Goal: Information Seeking & Learning: Learn about a topic

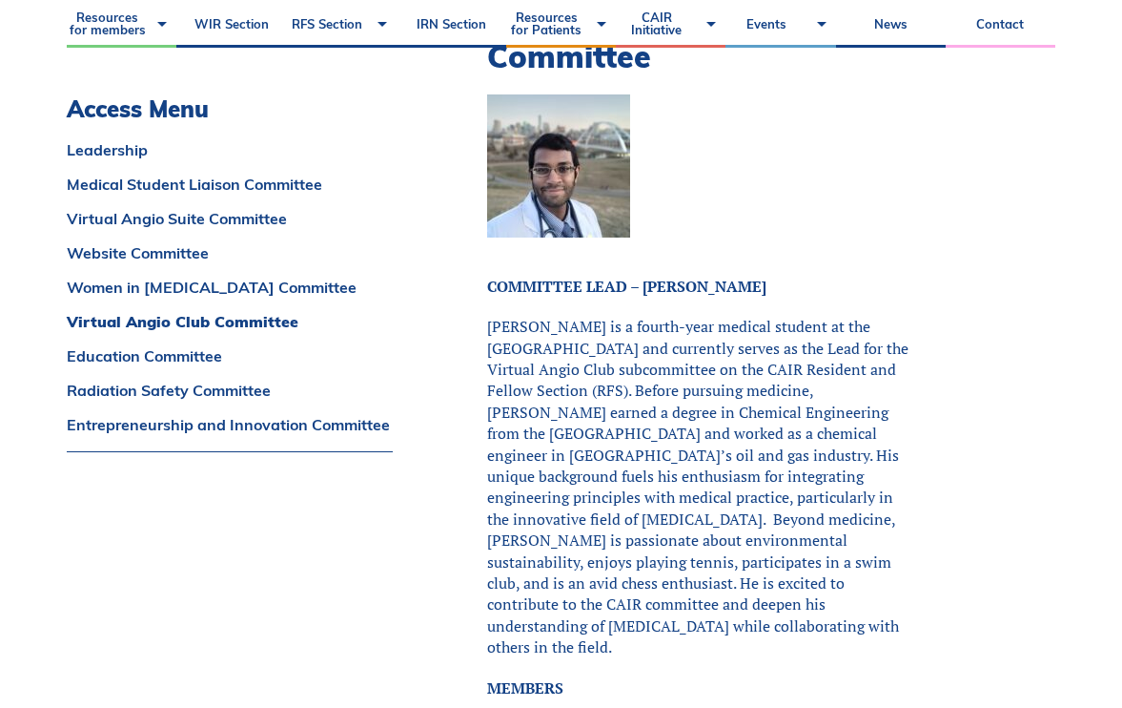
scroll to position [7348, 0]
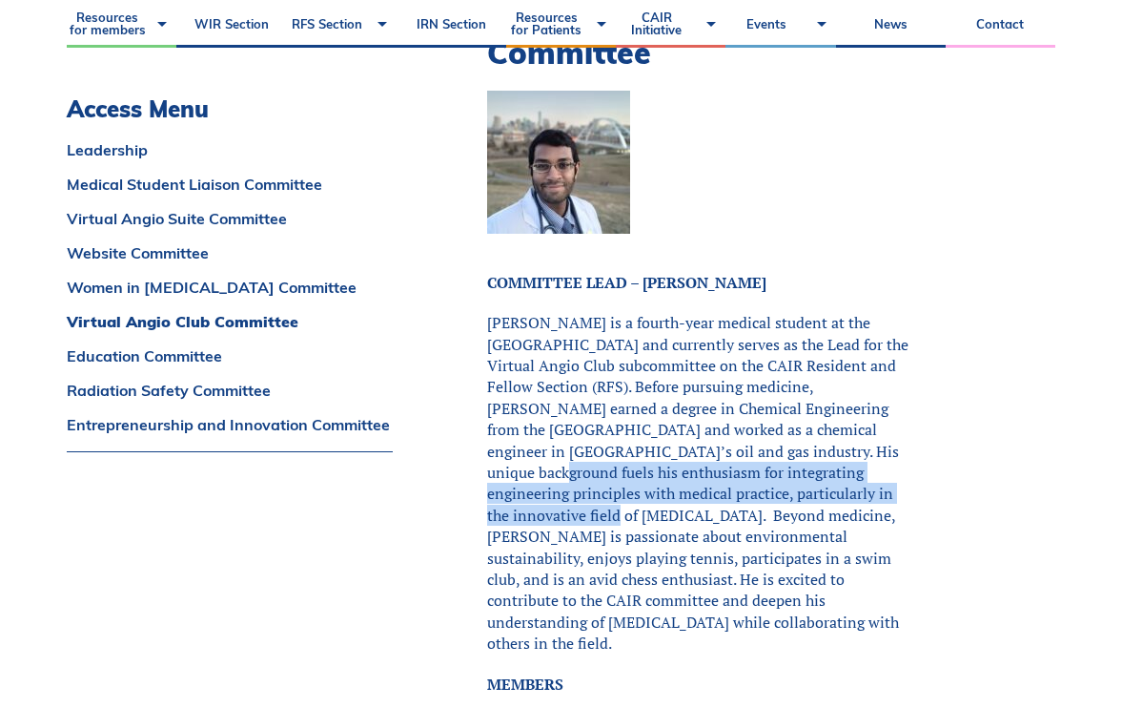
drag, startPoint x: 741, startPoint y: 310, endPoint x: 741, endPoint y: 355, distance: 44.8
click at [741, 355] on p "[PERSON_NAME] is a fourth-year medical student at the [GEOGRAPHIC_DATA] and cur…" at bounding box center [699, 482] width 425 height 341
drag, startPoint x: 624, startPoint y: 317, endPoint x: 637, endPoint y: 373, distance: 57.8
click at [637, 372] on p "[PERSON_NAME] is a fourth-year medical student at the [GEOGRAPHIC_DATA] and cur…" at bounding box center [699, 482] width 425 height 341
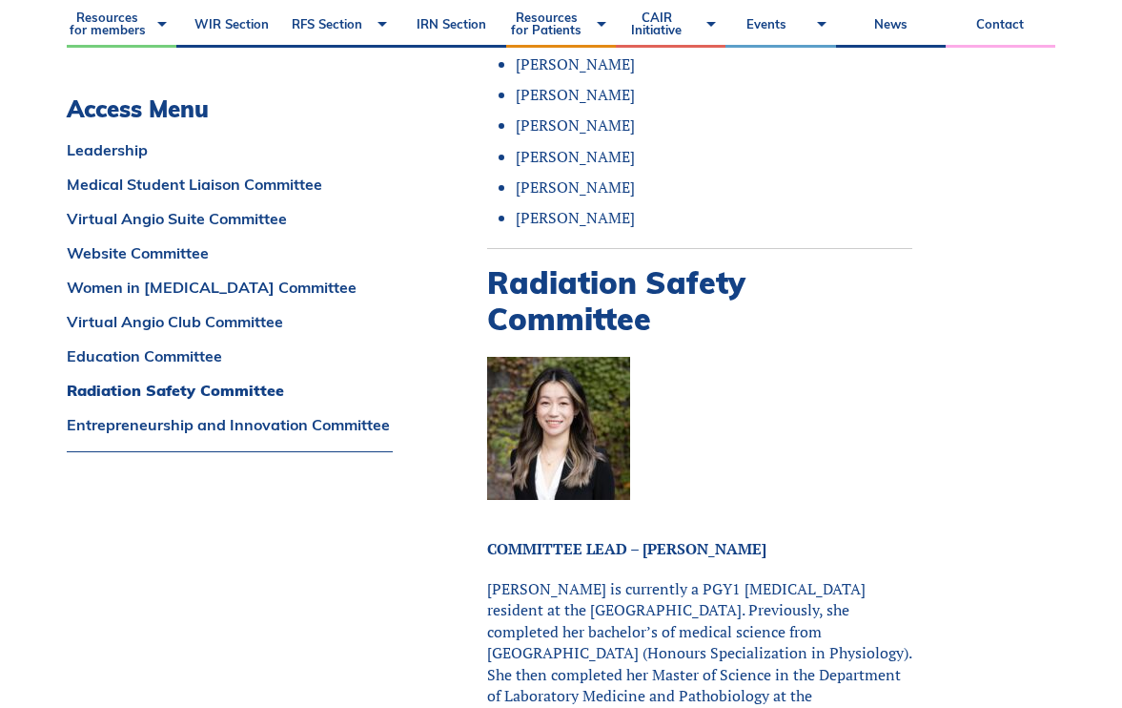
scroll to position [10850, 0]
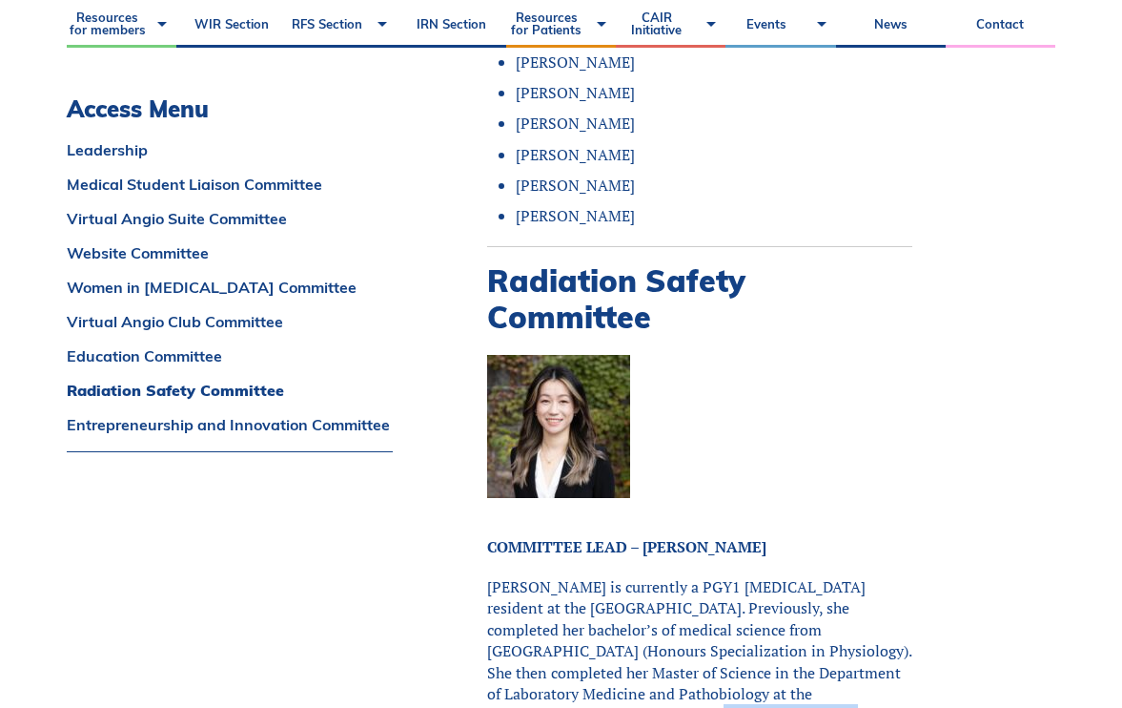
drag, startPoint x: 552, startPoint y: 524, endPoint x: 554, endPoint y: 547, distance: 23.0
click at [554, 576] on p "[PERSON_NAME] is currently a PGY1 [MEDICAL_DATA] resident at the [GEOGRAPHIC_DA…" at bounding box center [699, 715] width 425 height 278
drag, startPoint x: 572, startPoint y: 555, endPoint x: 572, endPoint y: 593, distance: 38.1
click at [572, 593] on p "[PERSON_NAME] is currently a PGY1 [MEDICAL_DATA] resident at the [GEOGRAPHIC_DA…" at bounding box center [699, 715] width 425 height 278
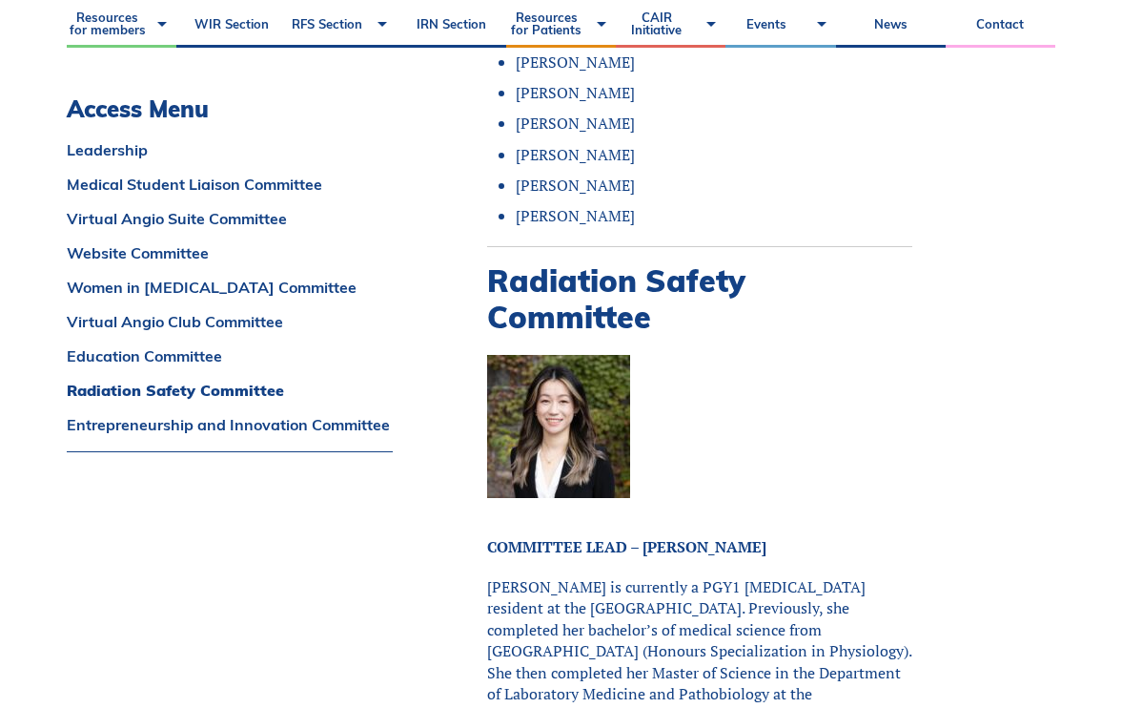
click at [572, 593] on p "[PERSON_NAME] is currently a PGY1 [MEDICAL_DATA] resident at the [GEOGRAPHIC_DA…" at bounding box center [699, 715] width 425 height 278
drag, startPoint x: 572, startPoint y: 565, endPoint x: 573, endPoint y: 586, distance: 22.0
click at [573, 586] on p "[PERSON_NAME] is currently a PGY1 [MEDICAL_DATA] resident at the [GEOGRAPHIC_DA…" at bounding box center [699, 715] width 425 height 278
click at [574, 586] on p "[PERSON_NAME] is currently a PGY1 [MEDICAL_DATA] resident at the [GEOGRAPHIC_DA…" at bounding box center [699, 715] width 425 height 278
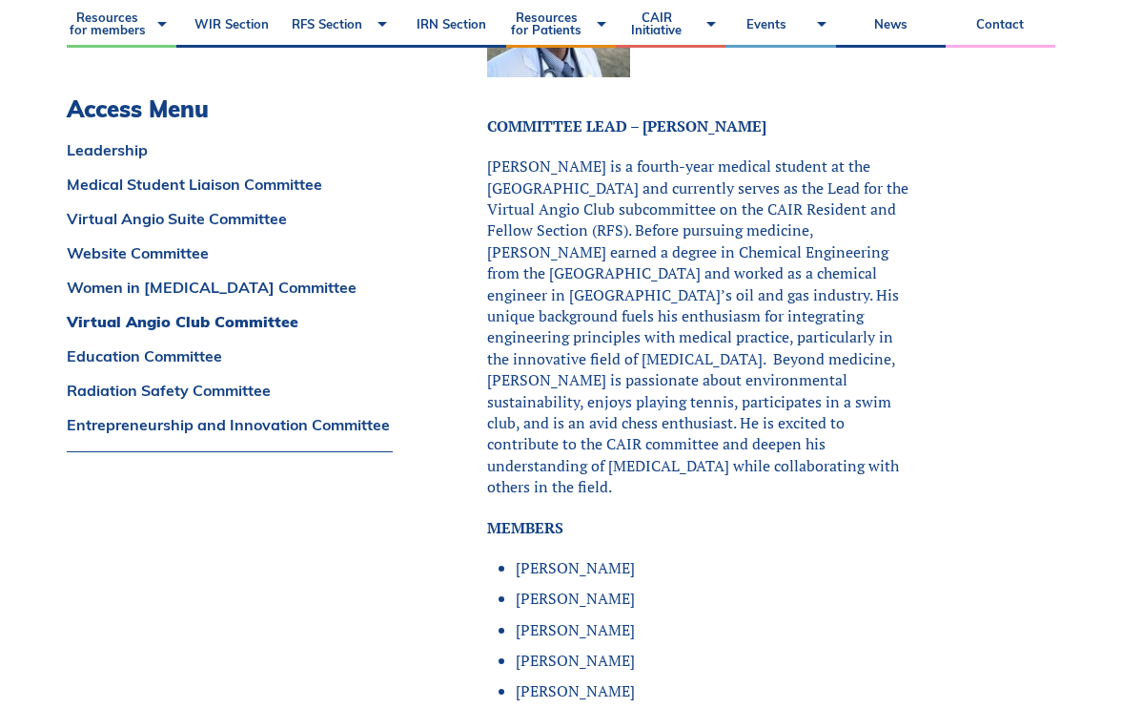
scroll to position [7405, 0]
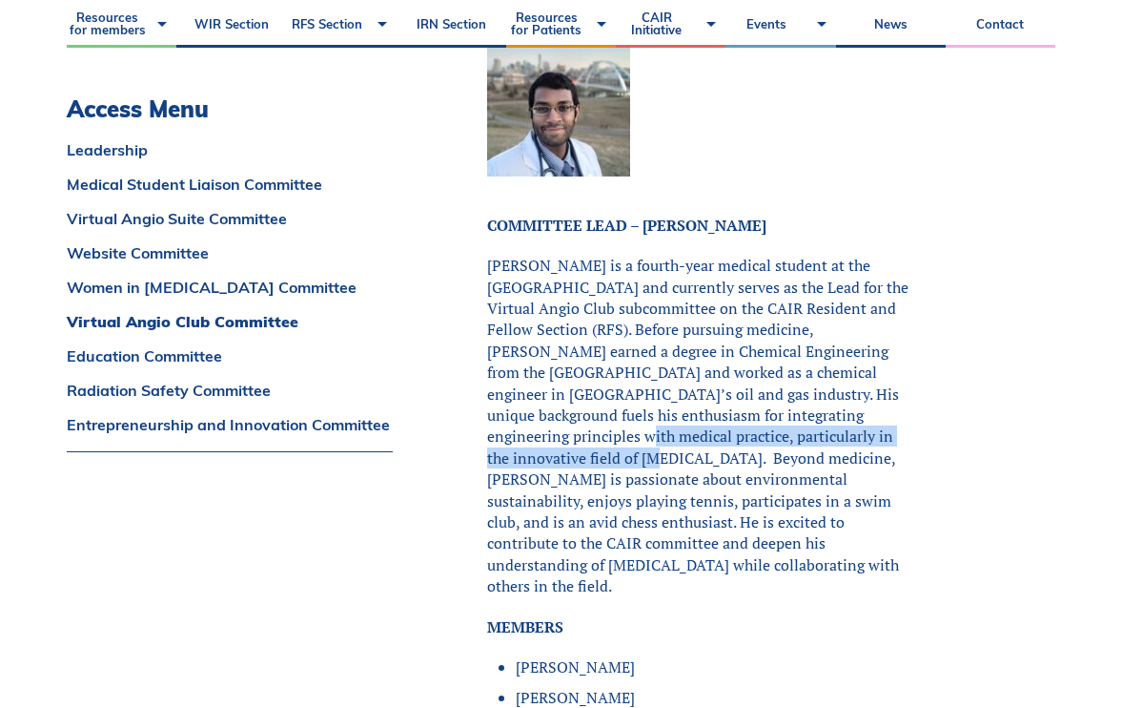
drag, startPoint x: 779, startPoint y: 275, endPoint x: 776, endPoint y: 290, distance: 15.5
click at [776, 290] on p "[PERSON_NAME] is a fourth-year medical student at the [GEOGRAPHIC_DATA] and cur…" at bounding box center [699, 425] width 425 height 341
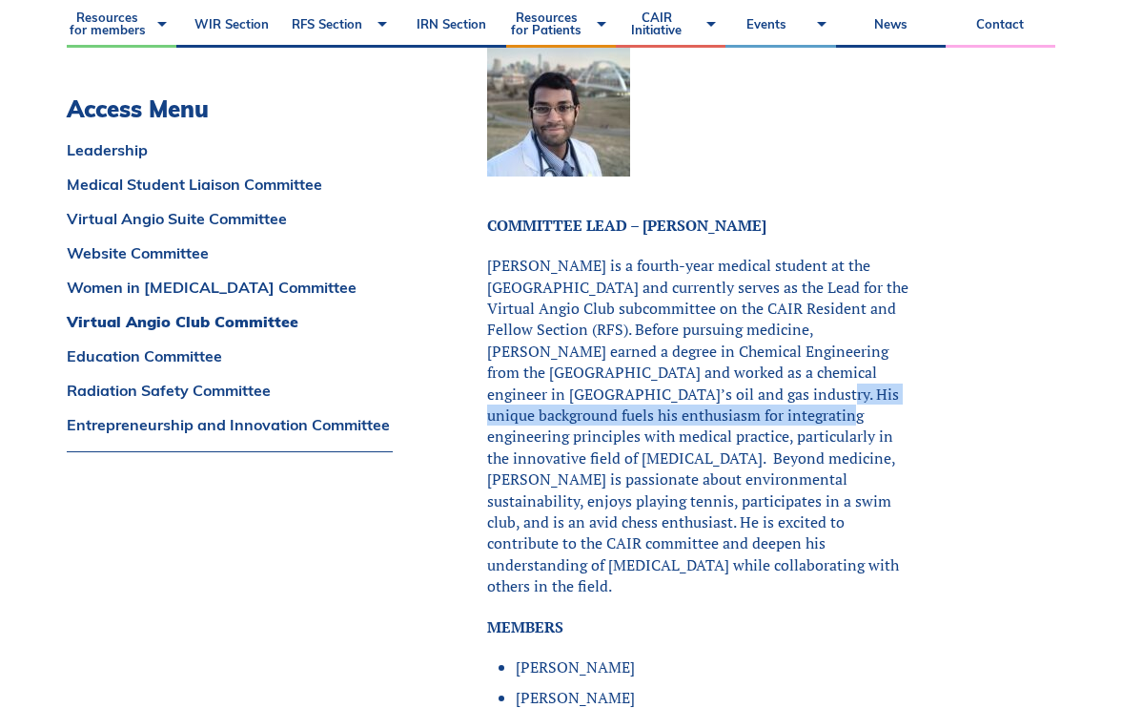
drag, startPoint x: 606, startPoint y: 247, endPoint x: 605, endPoint y: 267, distance: 20.0
click at [605, 267] on p "[PERSON_NAME] is a fourth-year medical student at the [GEOGRAPHIC_DATA] and cur…" at bounding box center [699, 425] width 425 height 341
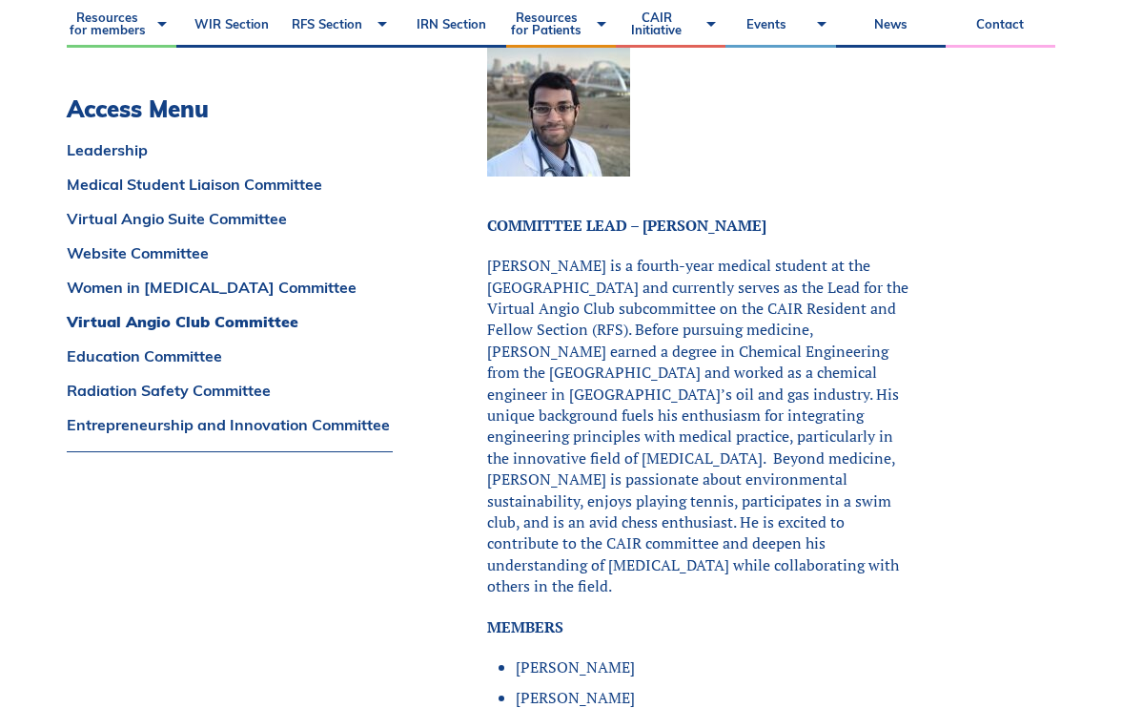
click at [612, 255] on p "[PERSON_NAME] is a fourth-year medical student at the [GEOGRAPHIC_DATA] and cur…" at bounding box center [699, 425] width 425 height 341
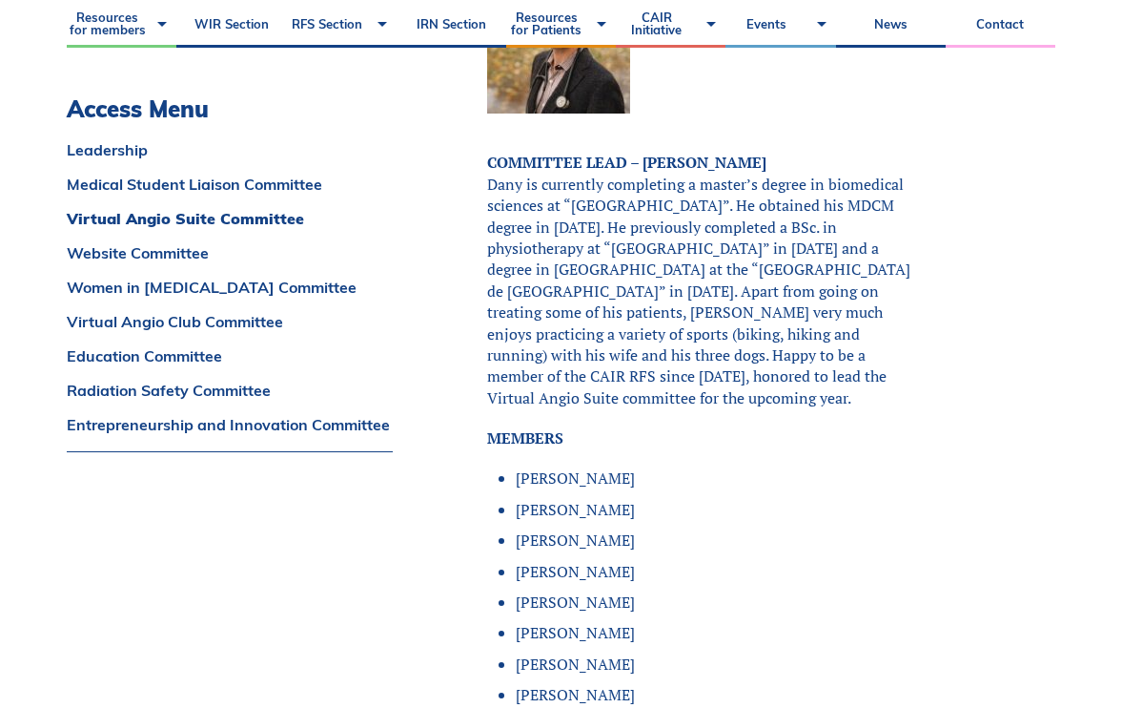
scroll to position [3964, 0]
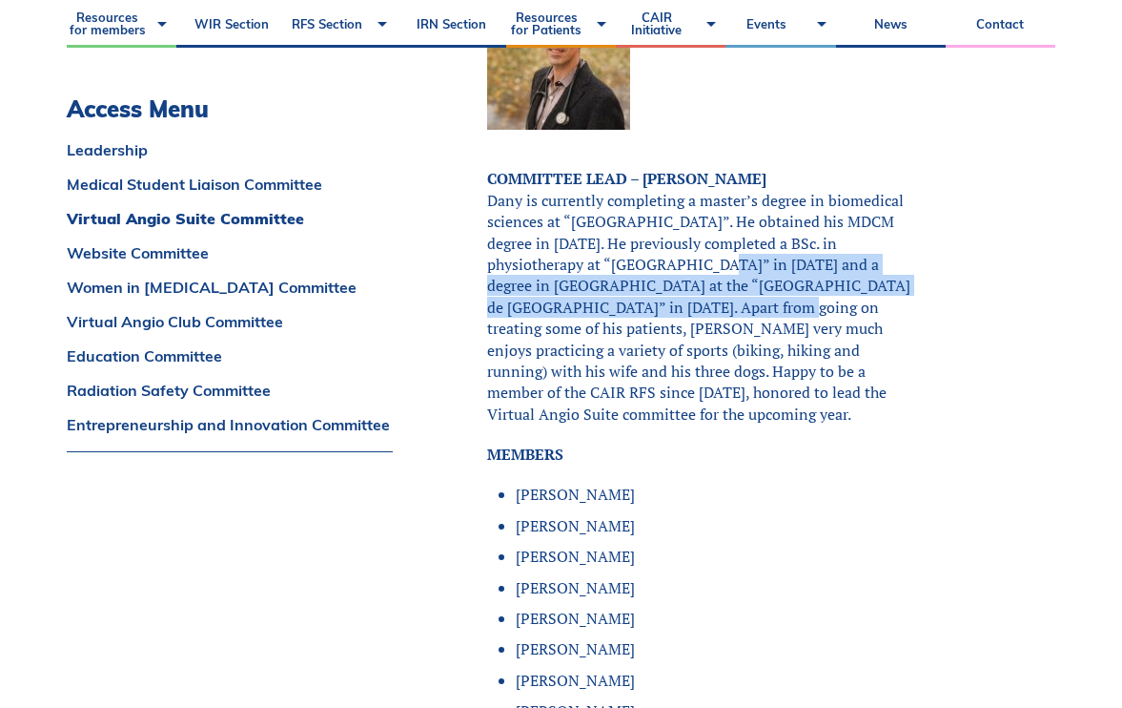
drag, startPoint x: 636, startPoint y: 179, endPoint x: 636, endPoint y: 229, distance: 49.6
click at [636, 229] on p "COMMITTEE LEAD – [PERSON_NAME] Dany is currently completing a master’s degree i…" at bounding box center [699, 296] width 425 height 257
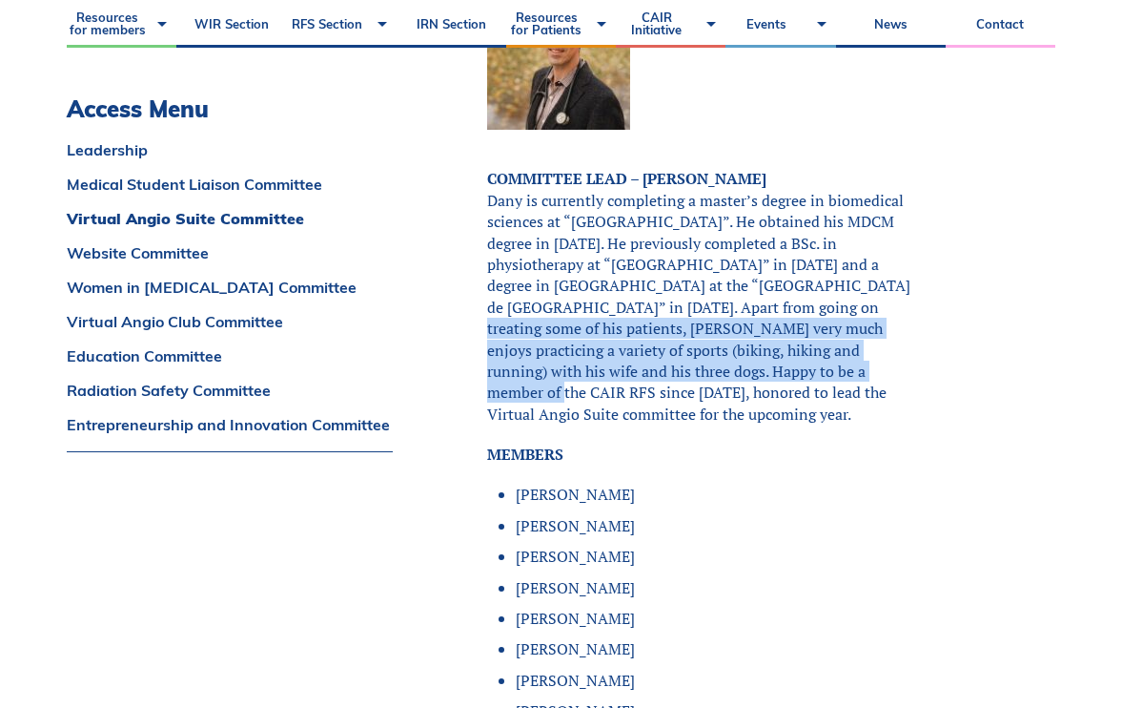
drag, startPoint x: 698, startPoint y: 231, endPoint x: 689, endPoint y: 287, distance: 56.9
click at [689, 287] on p "COMMITTEE LEAD – [PERSON_NAME] Dany is currently completing a master’s degree i…" at bounding box center [699, 296] width 425 height 257
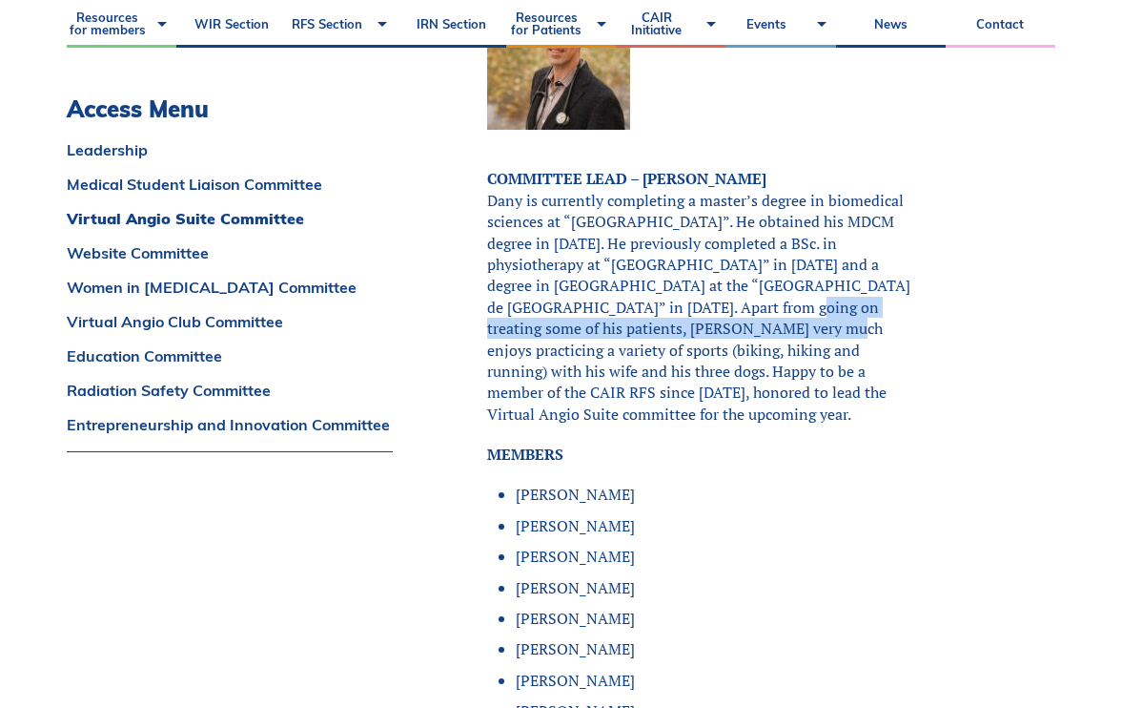
drag, startPoint x: 648, startPoint y: 225, endPoint x: 644, endPoint y: 252, distance: 27.1
click at [644, 252] on p "COMMITTEE LEAD – [PERSON_NAME] Dany is currently completing a master’s degree i…" at bounding box center [699, 296] width 425 height 257
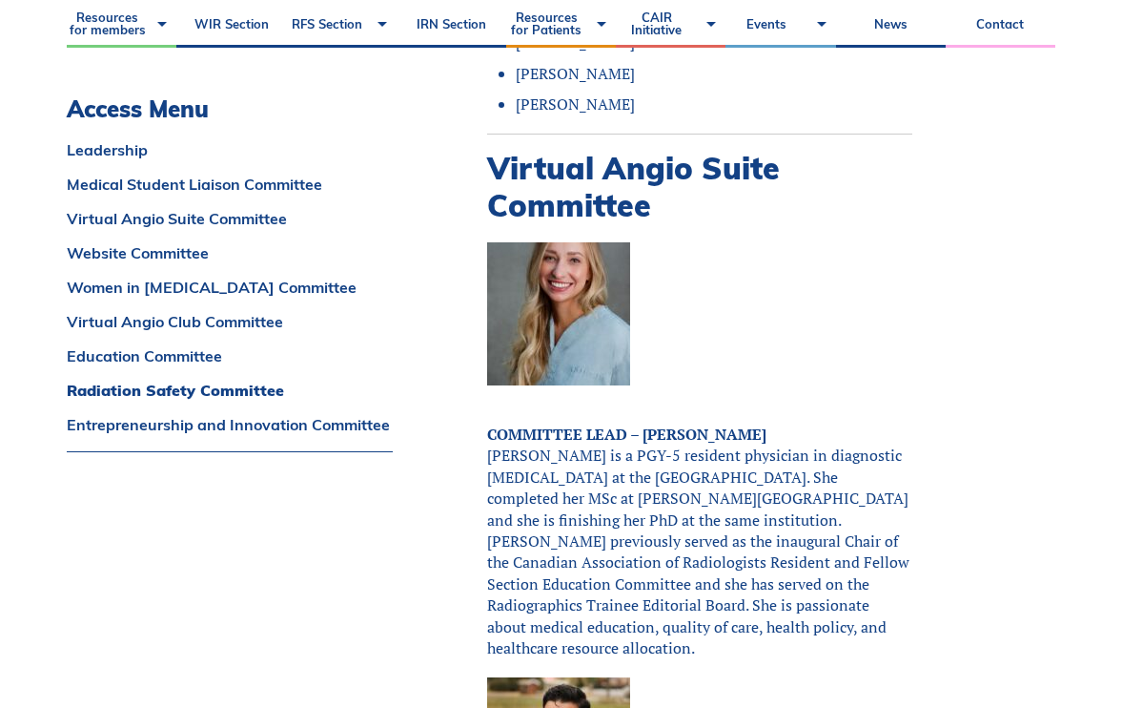
scroll to position [10985, 0]
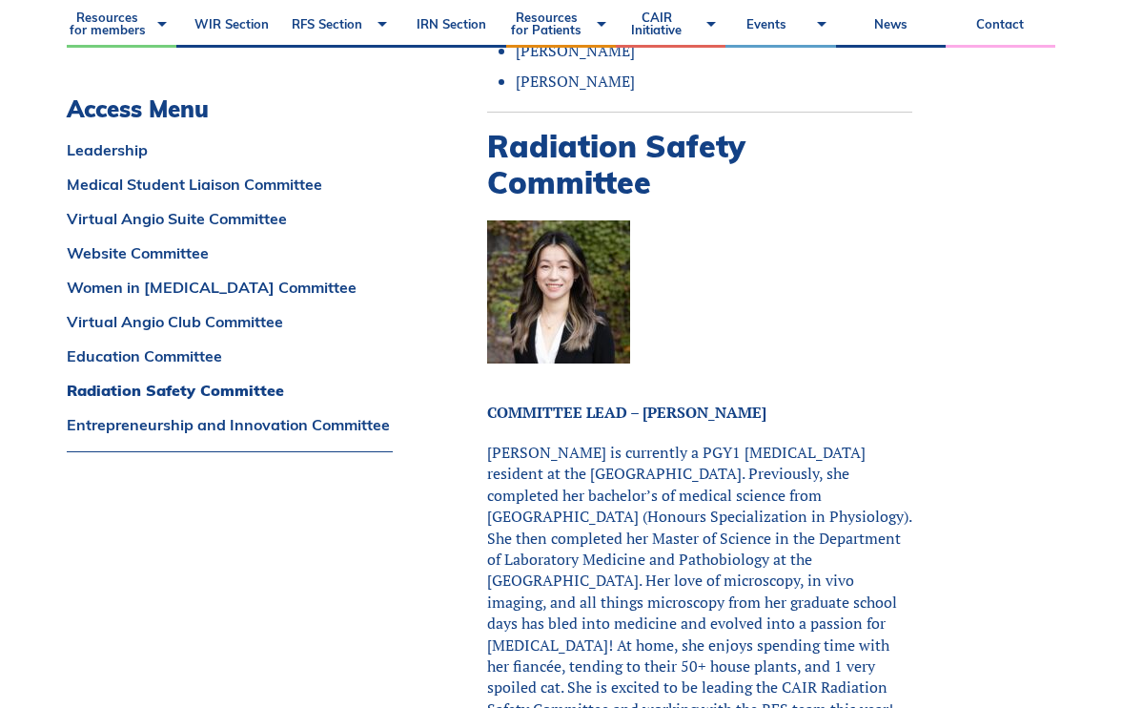
click at [723, 442] on p "[PERSON_NAME] is currently a PGY1 [MEDICAL_DATA] resident at the [GEOGRAPHIC_DA…" at bounding box center [699, 581] width 425 height 278
copy p "Master of Science"
drag, startPoint x: 511, startPoint y: 356, endPoint x: 634, endPoint y: 355, distance: 123.0
click at [634, 442] on p "[PERSON_NAME] is currently a PGY1 [MEDICAL_DATA] resident at the [GEOGRAPHIC_DA…" at bounding box center [699, 581] width 425 height 278
drag, startPoint x: 705, startPoint y: 371, endPoint x: 693, endPoint y: 403, distance: 34.4
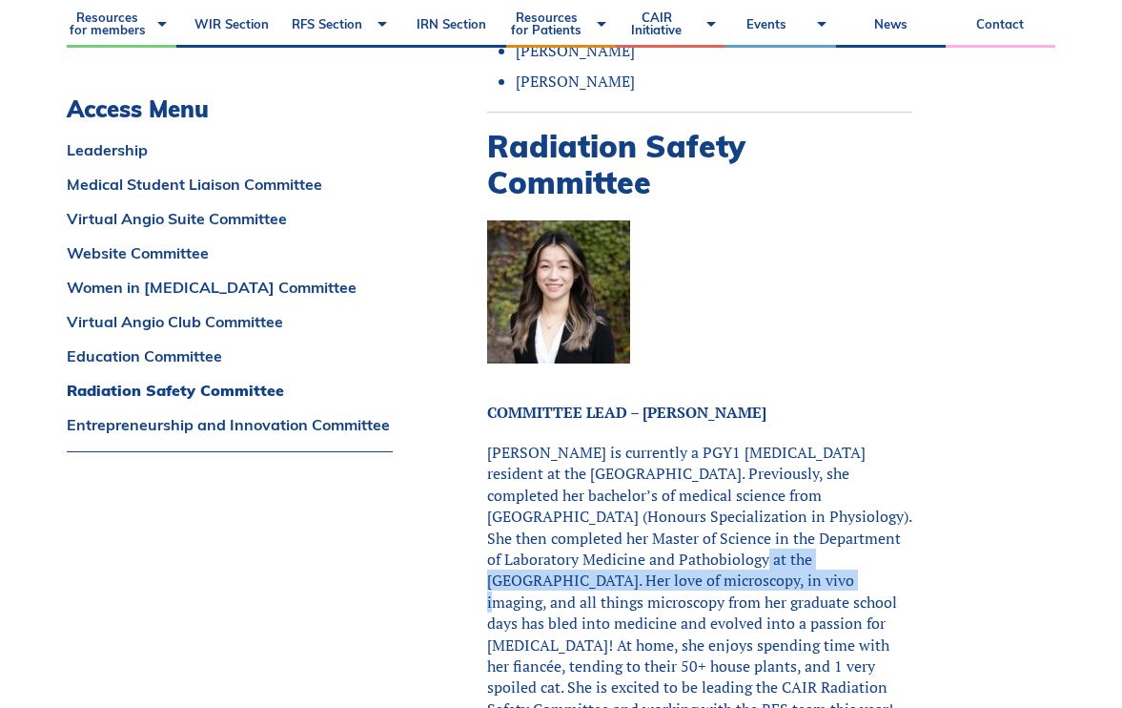
click at [693, 442] on p "[PERSON_NAME] is currently a PGY1 [MEDICAL_DATA] resident at the [GEOGRAPHIC_DA…" at bounding box center [699, 581] width 425 height 278
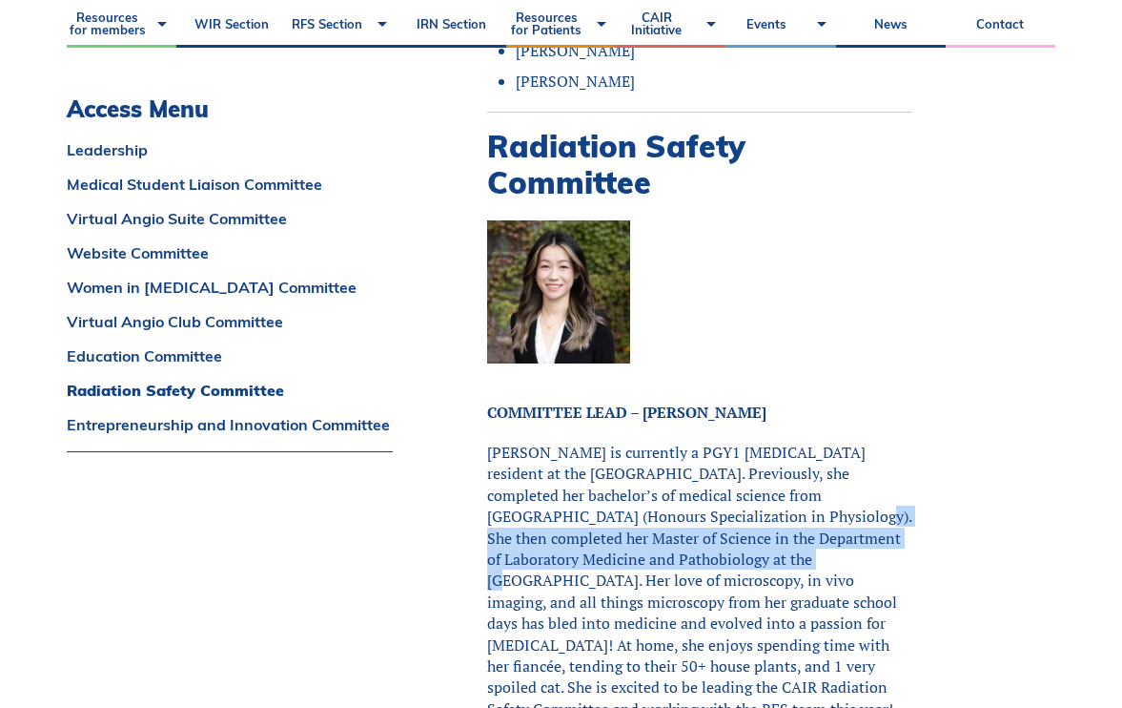
drag, startPoint x: 775, startPoint y: 333, endPoint x: 773, endPoint y: 370, distance: 37.2
click at [773, 442] on p "[PERSON_NAME] is currently a PGY1 [MEDICAL_DATA] resident at the [GEOGRAPHIC_DA…" at bounding box center [699, 581] width 425 height 278
drag, startPoint x: 784, startPoint y: 339, endPoint x: 771, endPoint y: 386, distance: 48.3
click at [771, 442] on p "[PERSON_NAME] is currently a PGY1 [MEDICAL_DATA] resident at the [GEOGRAPHIC_DA…" at bounding box center [699, 581] width 425 height 278
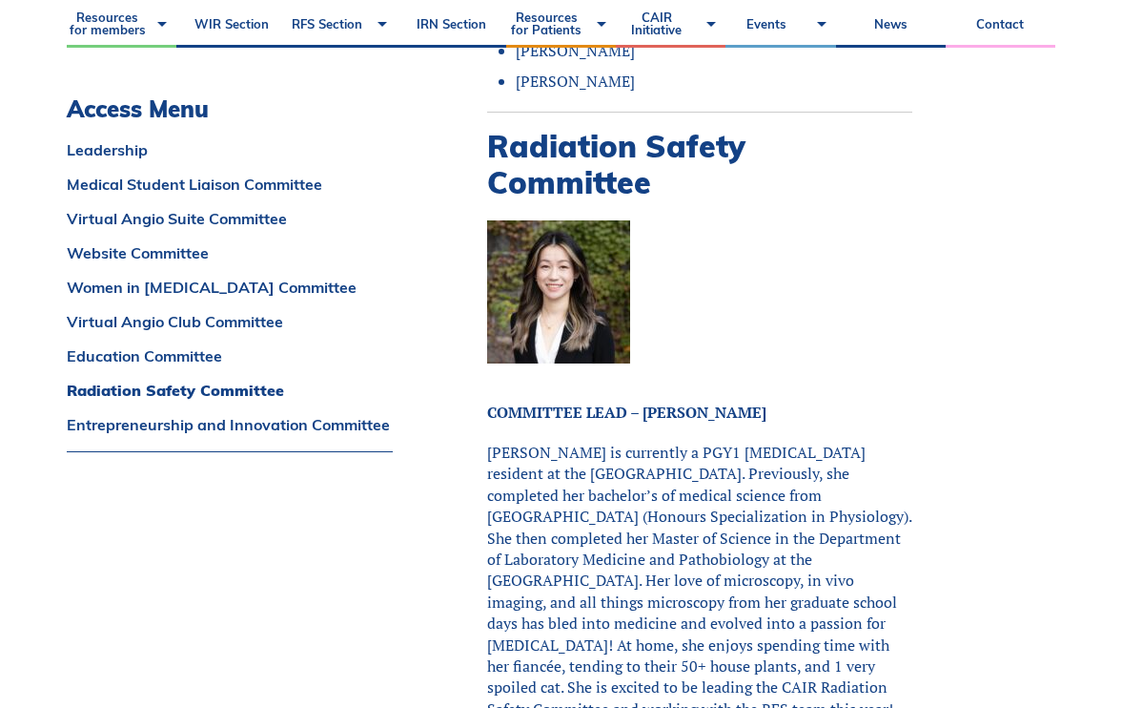
click at [805, 442] on p "[PERSON_NAME] is currently a PGY1 [MEDICAL_DATA] resident at the [GEOGRAPHIC_DA…" at bounding box center [699, 581] width 425 height 278
